Goal: Find specific page/section

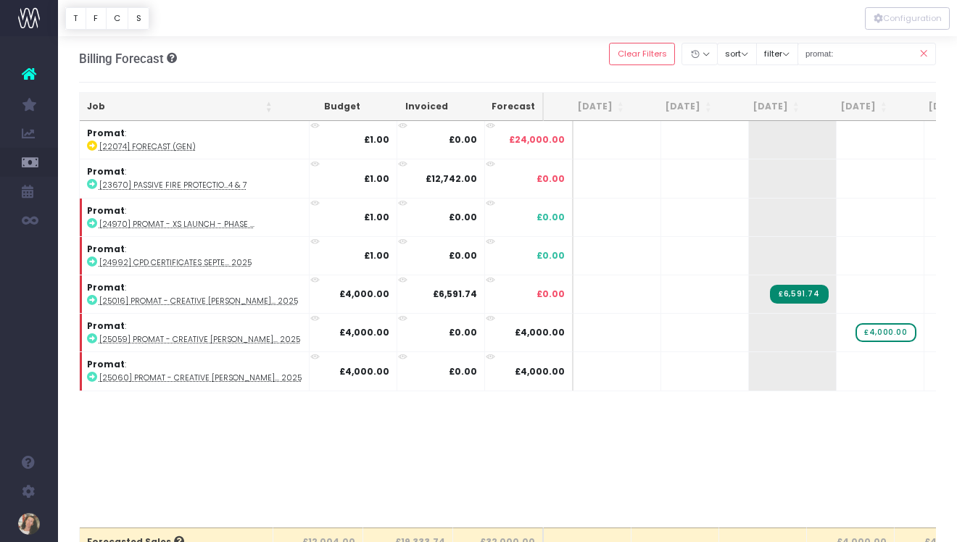
scroll to position [0, 211]
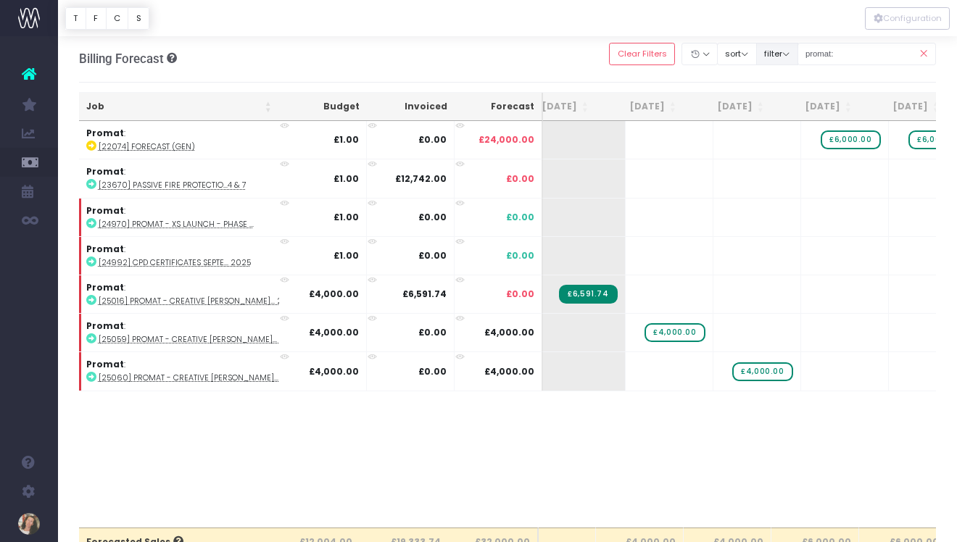
drag, startPoint x: 871, startPoint y: 59, endPoint x: 806, endPoint y: 54, distance: 65.5
click at [806, 54] on div "Clear Filters Hide [DATE] [DATE] [DATE] [DATE] [DATE] [DATE] [DATE] [DATE] [DAT…" at bounding box center [772, 54] width 327 height 30
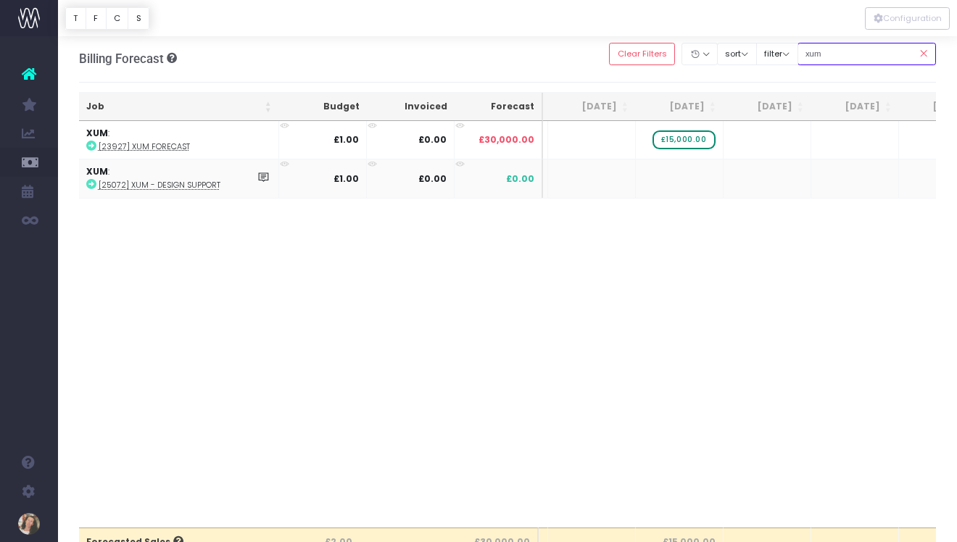
scroll to position [0, 0]
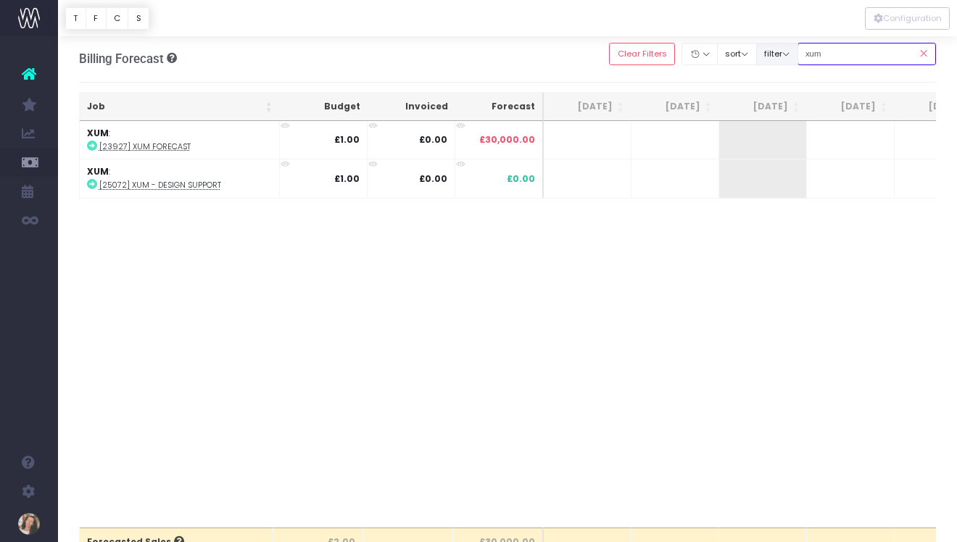
drag, startPoint x: 860, startPoint y: 62, endPoint x: 797, endPoint y: 51, distance: 64.6
click at [797, 51] on div "Clear Filters Hide [DATE] [DATE] [DATE] [DATE] [DATE] [DATE] [DATE] [DATE] [DAT…" at bounding box center [772, 54] width 327 height 30
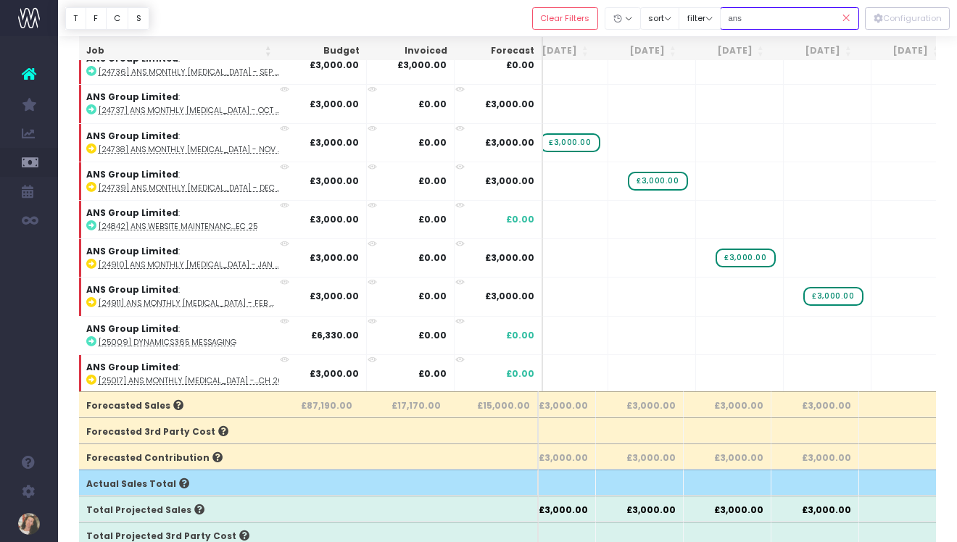
scroll to position [131, 230]
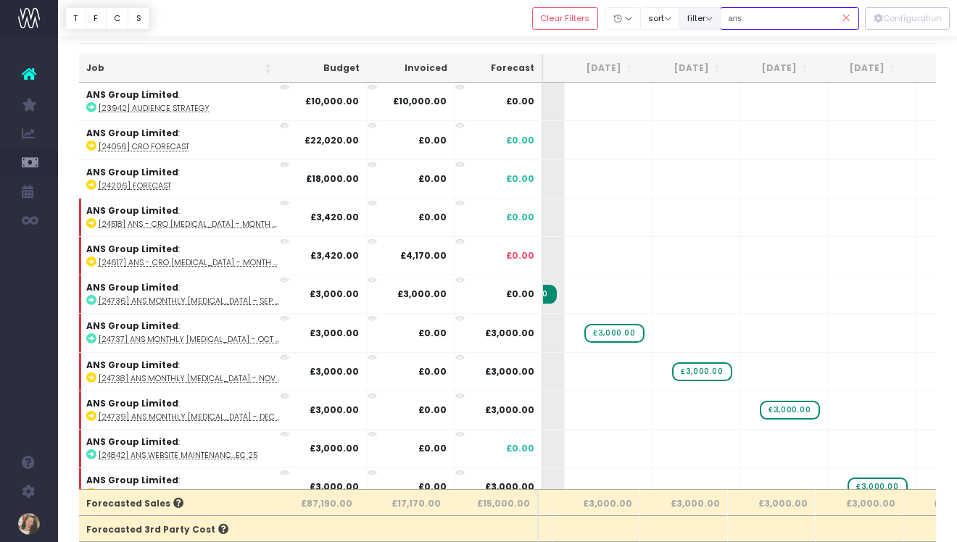
drag, startPoint x: 801, startPoint y: 22, endPoint x: 739, endPoint y: 21, distance: 62.3
click at [739, 21] on div "Clear Filters Hide [DATE] [DATE] [DATE] [DATE] [DATE] [DATE] [DATE] [DATE] [DAT…" at bounding box center [695, 19] width 327 height 30
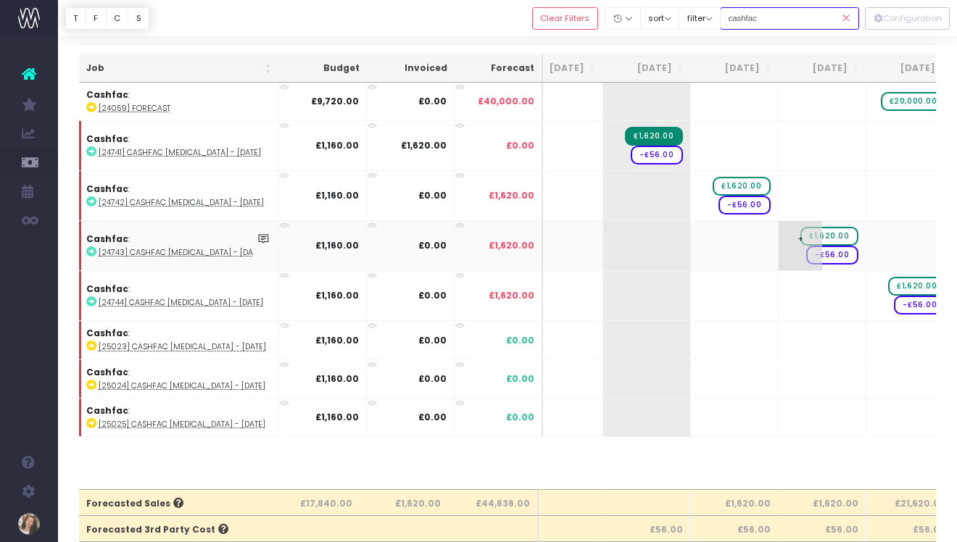
scroll to position [0, 93]
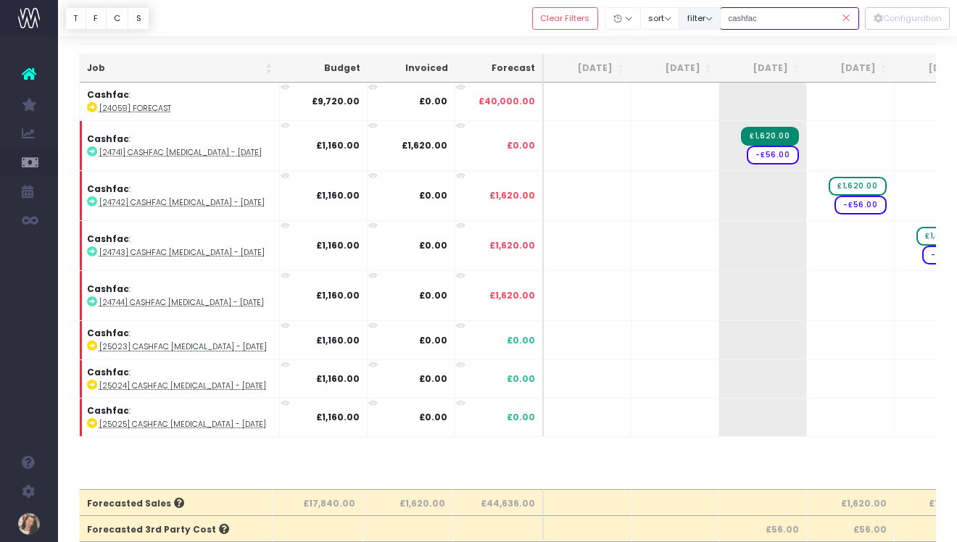
drag, startPoint x: 786, startPoint y: 17, endPoint x: 730, endPoint y: 14, distance: 56.6
click at [730, 14] on div "Clear Filters Hide [DATE] [DATE] [DATE] [DATE] [DATE] [DATE] [DATE] [DATE] [DAT…" at bounding box center [695, 19] width 327 height 30
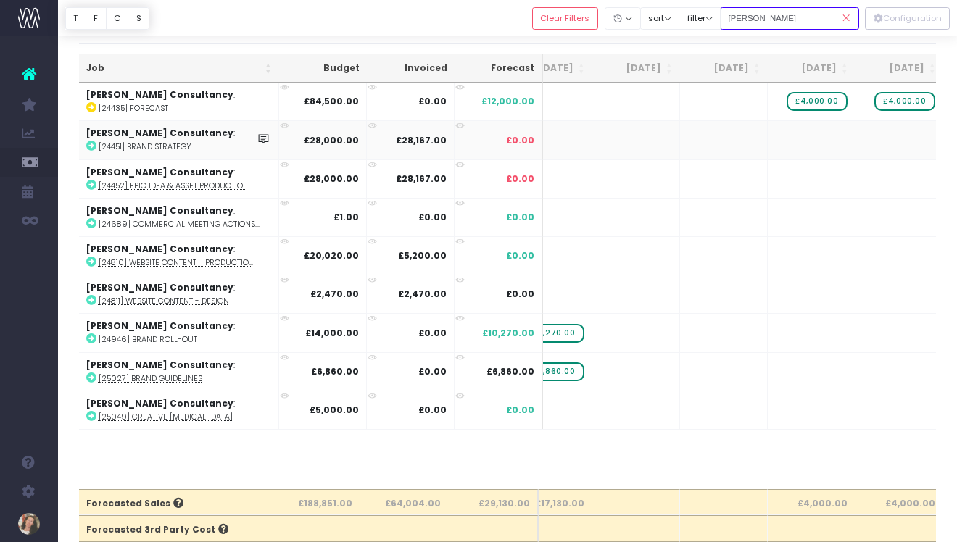
scroll to position [0, 270]
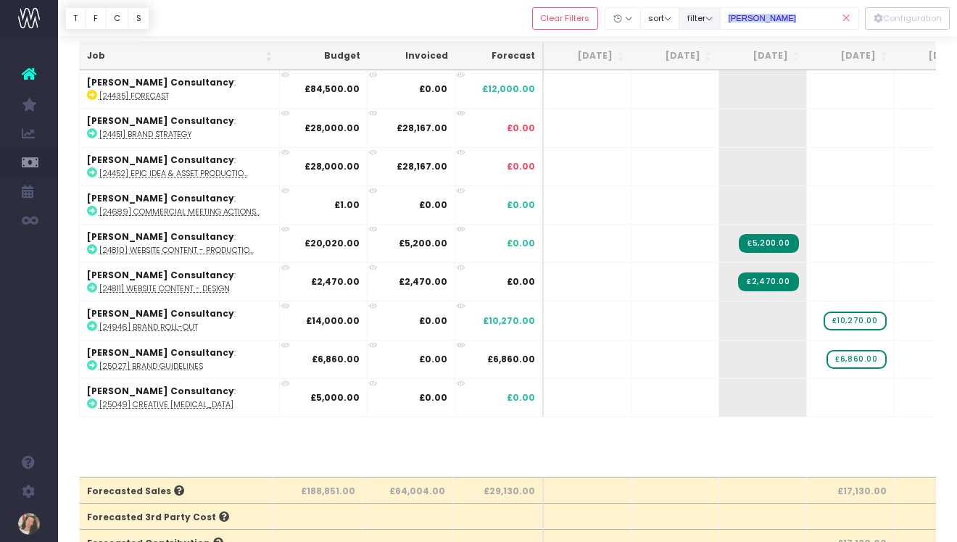
drag, startPoint x: 831, startPoint y: 12, endPoint x: 717, endPoint y: 12, distance: 113.8
click at [717, 12] on div "Clear Filters Hide [DATE] [DATE] [DATE] [DATE] [DATE] [DATE] [DATE] [DATE] [DAT…" at bounding box center [695, 19] width 327 height 30
click at [782, 13] on input "[PERSON_NAME]" at bounding box center [789, 18] width 139 height 22
drag, startPoint x: 782, startPoint y: 17, endPoint x: 734, endPoint y: 17, distance: 48.6
click at [734, 17] on div "Clear Filters Hide [DATE] [DATE] [DATE] [DATE] [DATE] [DATE] [DATE] [DATE] [DAT…" at bounding box center [695, 19] width 327 height 30
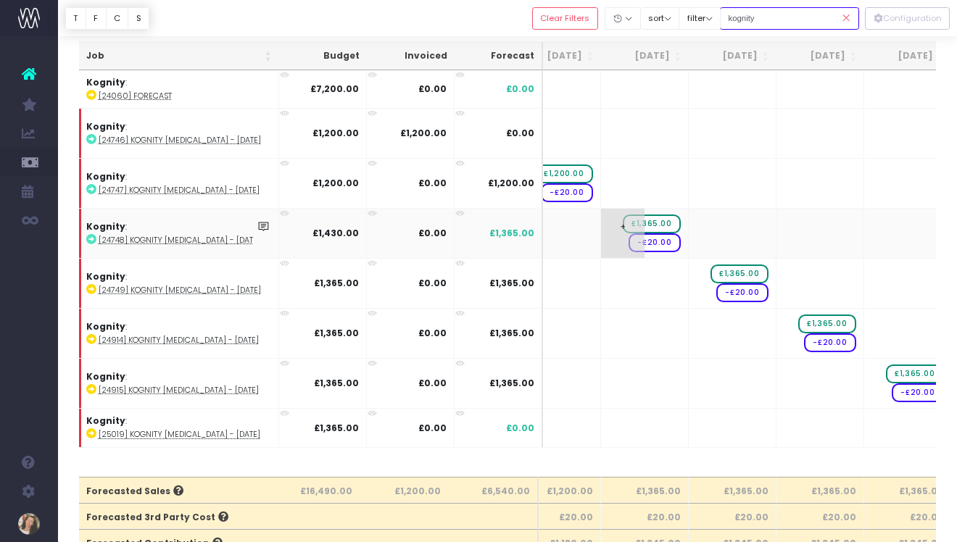
scroll to position [0, 267]
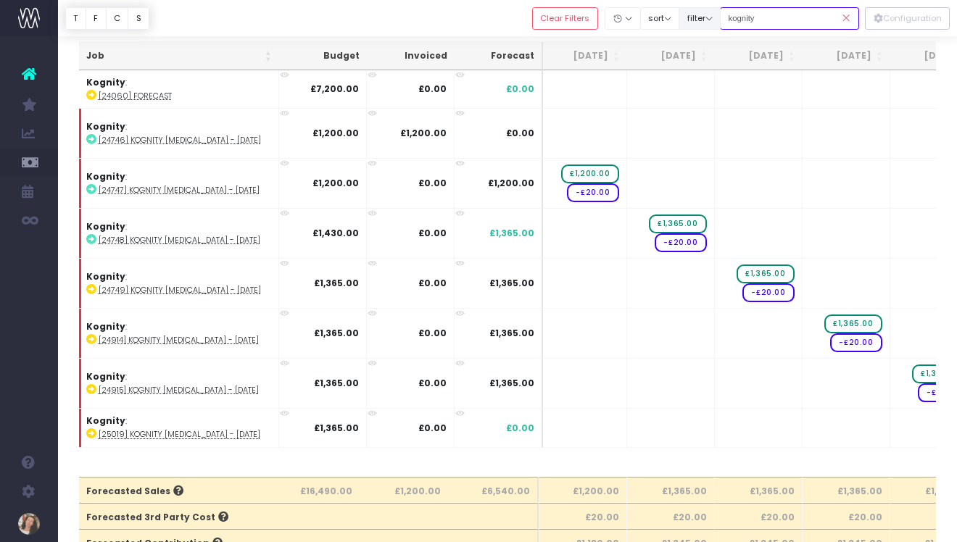
drag, startPoint x: 804, startPoint y: 22, endPoint x: 728, endPoint y: 19, distance: 76.2
click at [728, 19] on div "Clear Filters Hide [DATE] [DATE] [DATE] [DATE] [DATE] [DATE] [DATE] [DATE] [DAT…" at bounding box center [695, 19] width 327 height 30
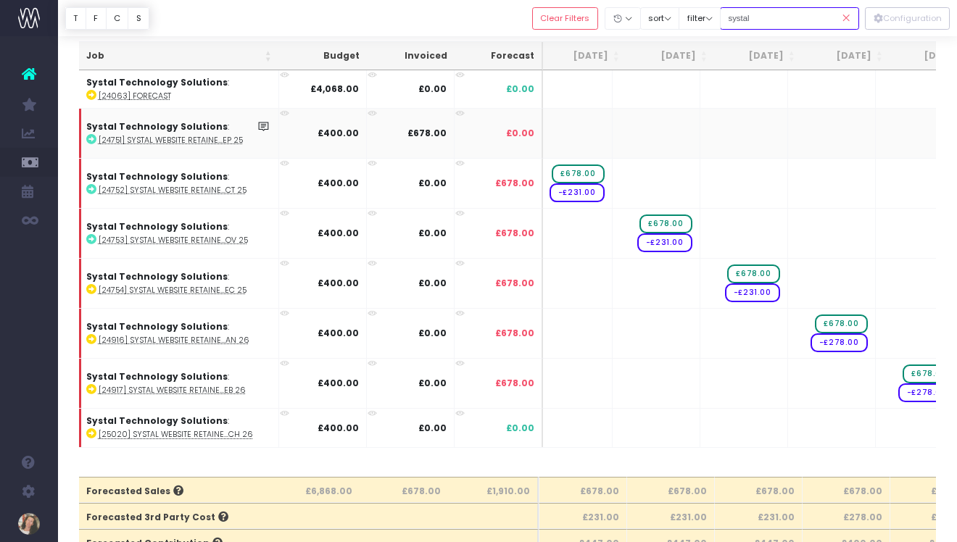
scroll to position [0, 288]
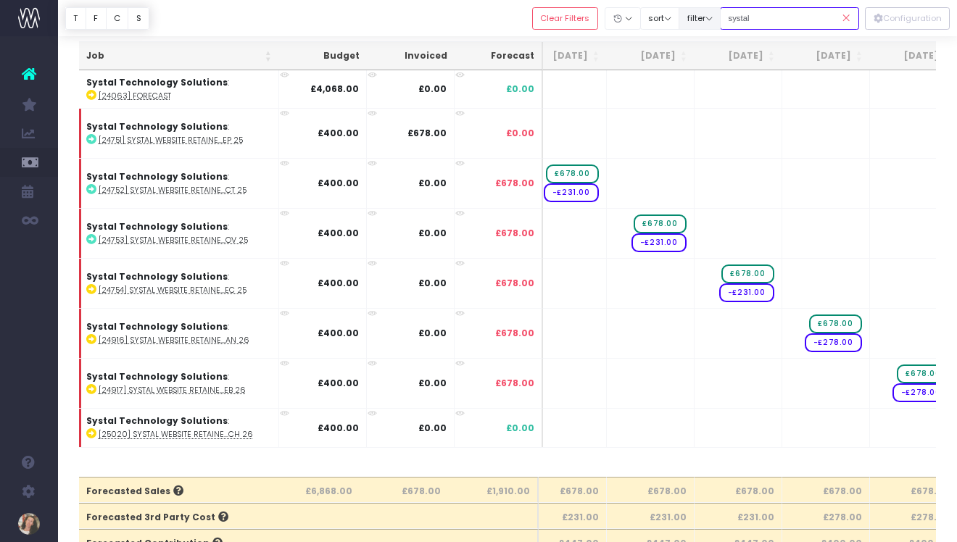
drag, startPoint x: 794, startPoint y: 25, endPoint x: 736, endPoint y: 25, distance: 58.7
click at [736, 25] on div "Clear Filters Hide [DATE] [DATE] [DATE] [DATE] [DATE] [DATE] [DATE] [DATE] [DAT…" at bounding box center [695, 19] width 327 height 30
click at [761, 22] on input "systal" at bounding box center [789, 18] width 139 height 22
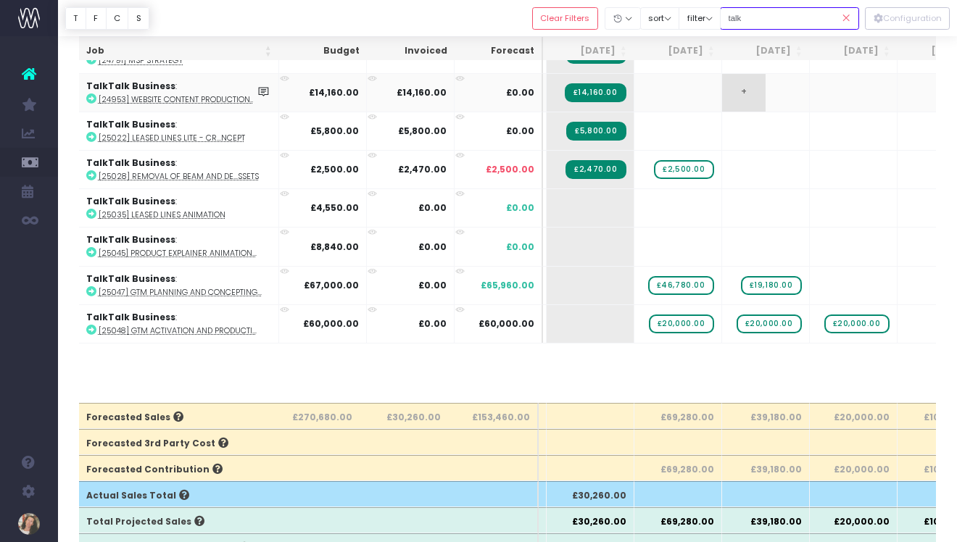
scroll to position [0, 185]
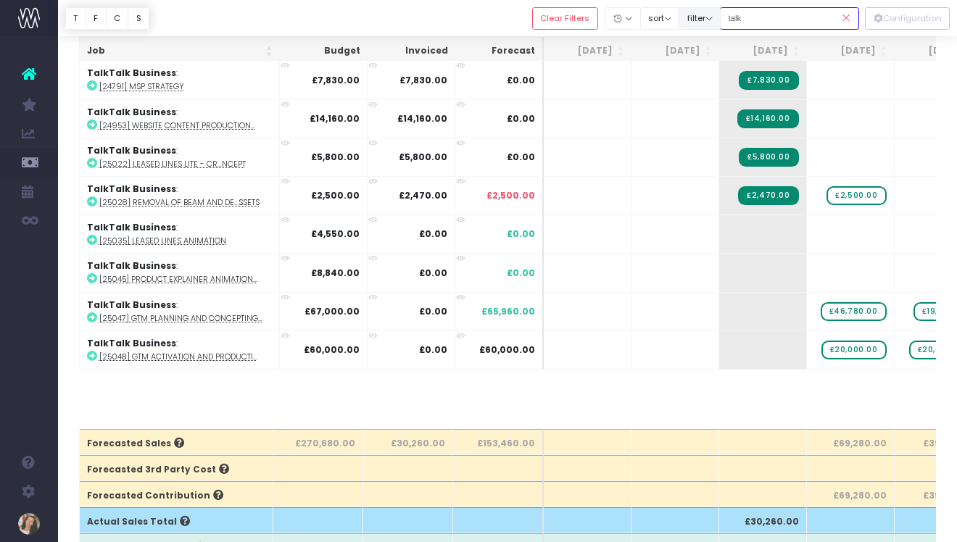
drag, startPoint x: 772, startPoint y: 21, endPoint x: 721, endPoint y: 20, distance: 50.7
click at [721, 20] on div "Clear Filters Hide [DATE] [DATE] [DATE] [DATE] [DATE] [DATE] [DATE] [DATE] [DAT…" at bounding box center [695, 19] width 327 height 30
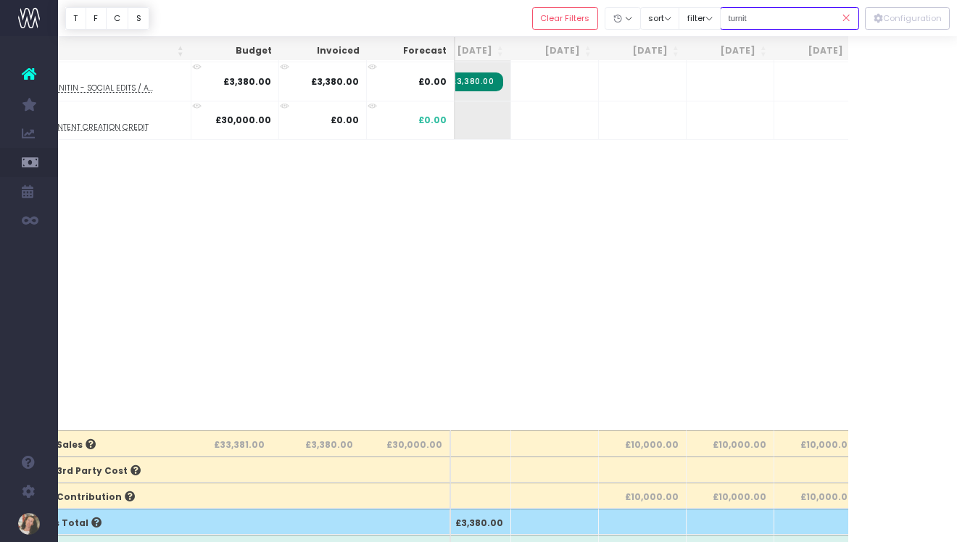
scroll to position [0, 230]
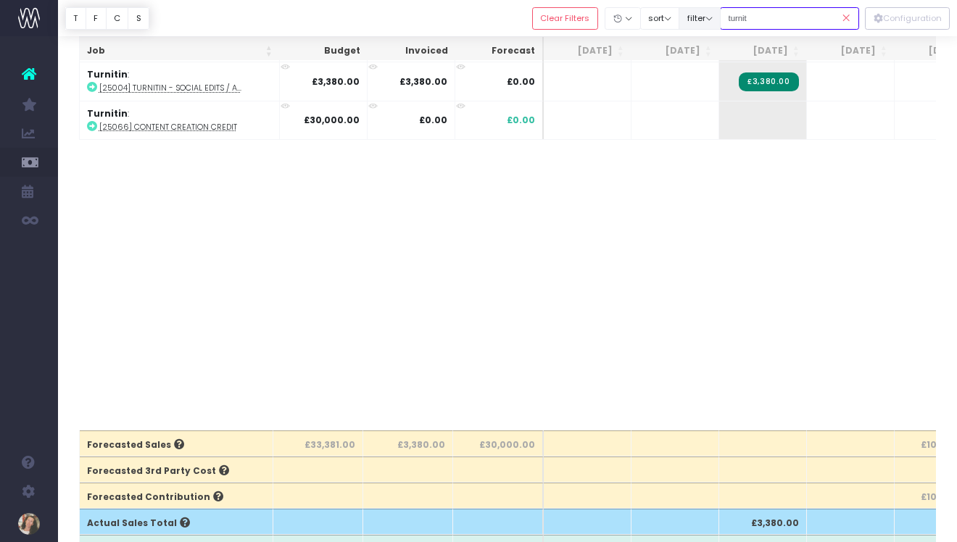
drag, startPoint x: 807, startPoint y: 14, endPoint x: 715, endPoint y: 14, distance: 92.1
click at [715, 14] on div "Clear Filters Hide [DATE] [DATE] [DATE] [DATE] [DATE] [DATE] [DATE] [DATE] [DAT…" at bounding box center [695, 19] width 327 height 30
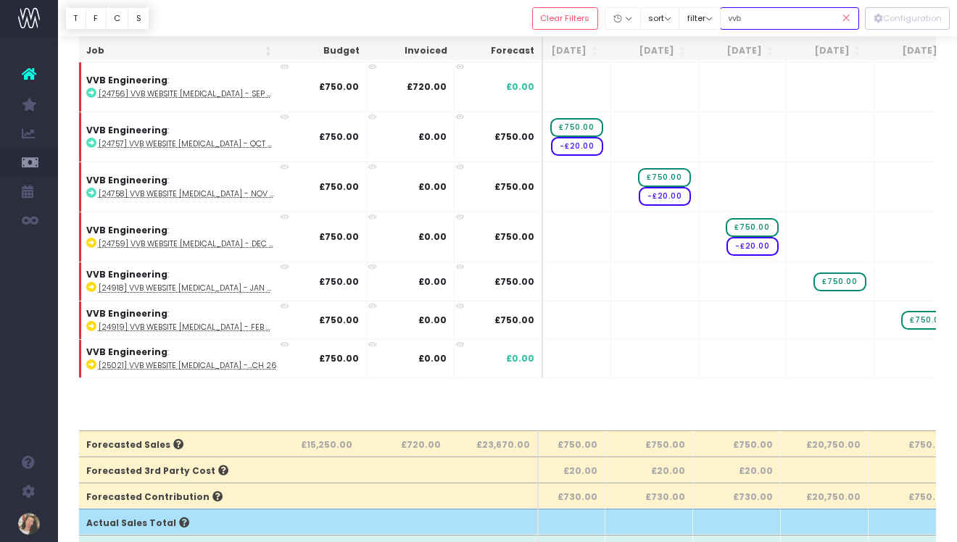
type input "vvb"
